Goal: Task Accomplishment & Management: Use online tool/utility

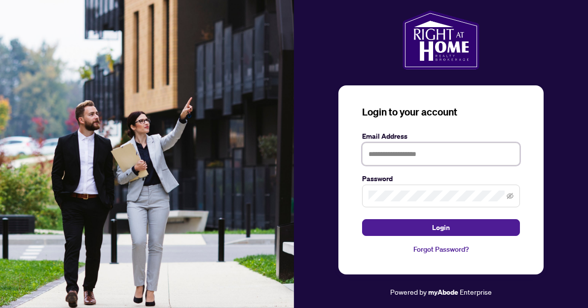
type input "**********"
click at [511, 196] on icon "eye-invisible" at bounding box center [510, 195] width 7 height 7
click at [422, 232] on button "Login" at bounding box center [441, 227] width 158 height 17
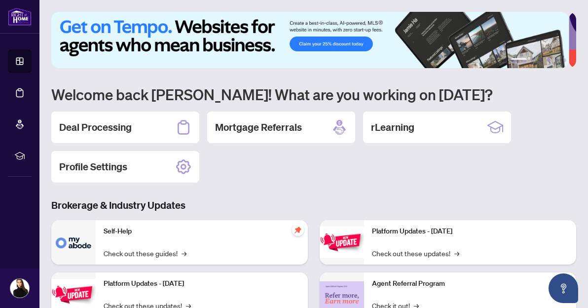
click at [101, 134] on div "Deal Processing" at bounding box center [125, 128] width 148 height 32
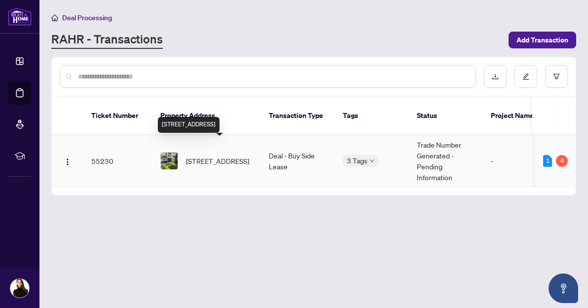
click at [230, 155] on span "[STREET_ADDRESS]" at bounding box center [217, 160] width 63 height 11
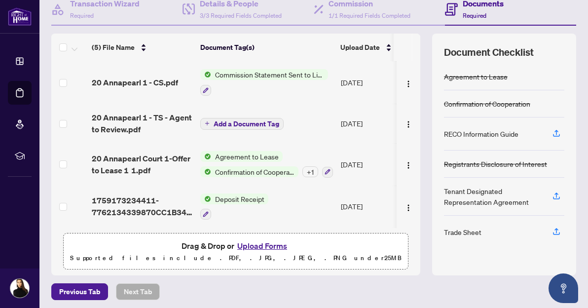
scroll to position [38, 0]
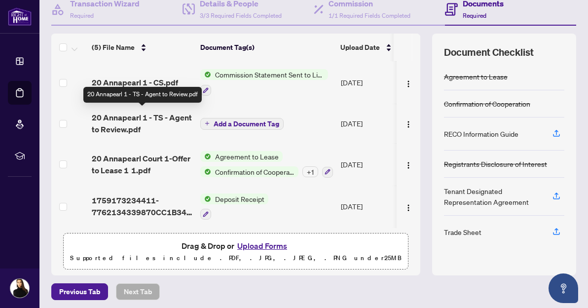
click at [163, 112] on span "20 Annapearl 1 - TS - Agent to Review.pdf" at bounding box center [142, 124] width 101 height 24
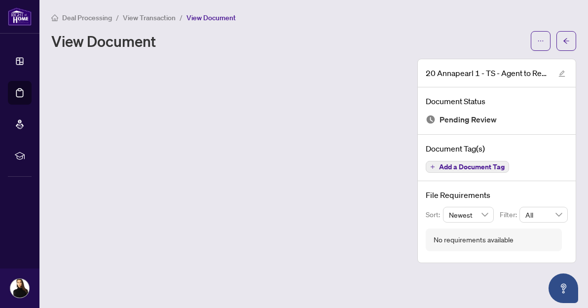
click at [206, 16] on span "View Document" at bounding box center [211, 17] width 49 height 9
click at [566, 41] on icon "arrow-left" at bounding box center [566, 41] width 7 height 7
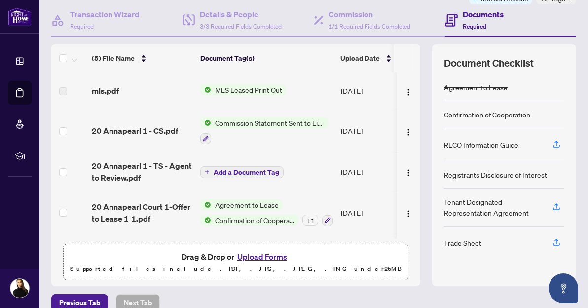
scroll to position [92, 0]
click at [552, 142] on icon "button" at bounding box center [556, 143] width 9 height 9
drag, startPoint x: 437, startPoint y: 143, endPoint x: 513, endPoint y: 142, distance: 76.5
click at [513, 142] on div "RECO Information Guide" at bounding box center [504, 144] width 120 height 33
copy div "RECO Information Guide"
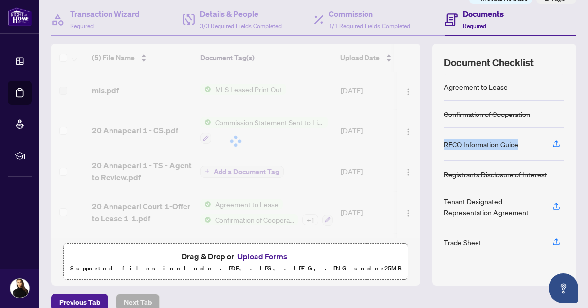
copy div "RECO Information Guide"
